Goal: Find contact information: Find contact information

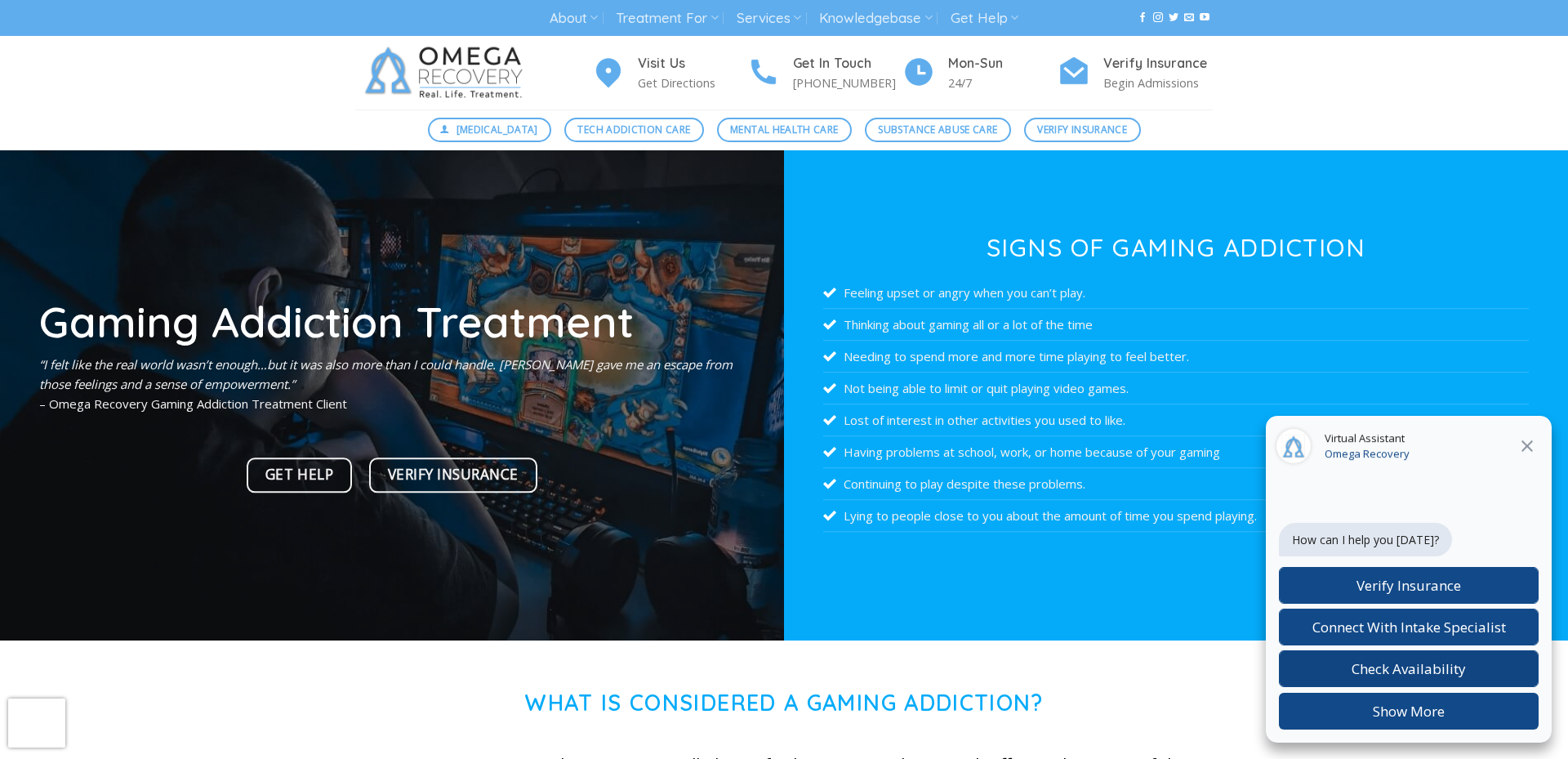
click at [1448, 665] on span "Check Availability" at bounding box center [1408, 668] width 114 height 19
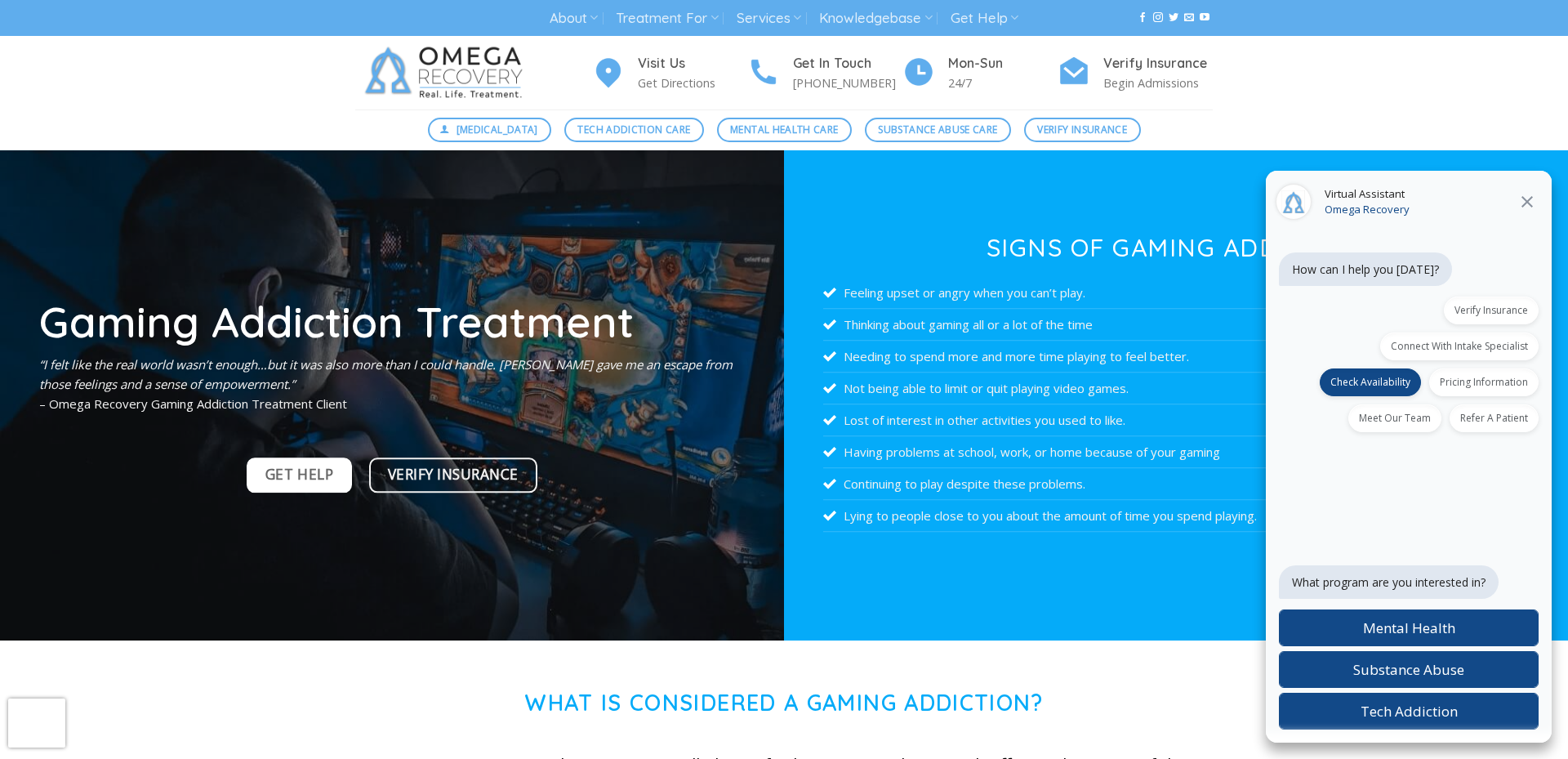
click at [275, 471] on span "Get Help" at bounding box center [298, 474] width 68 height 23
